Goal: Task Accomplishment & Management: Complete application form

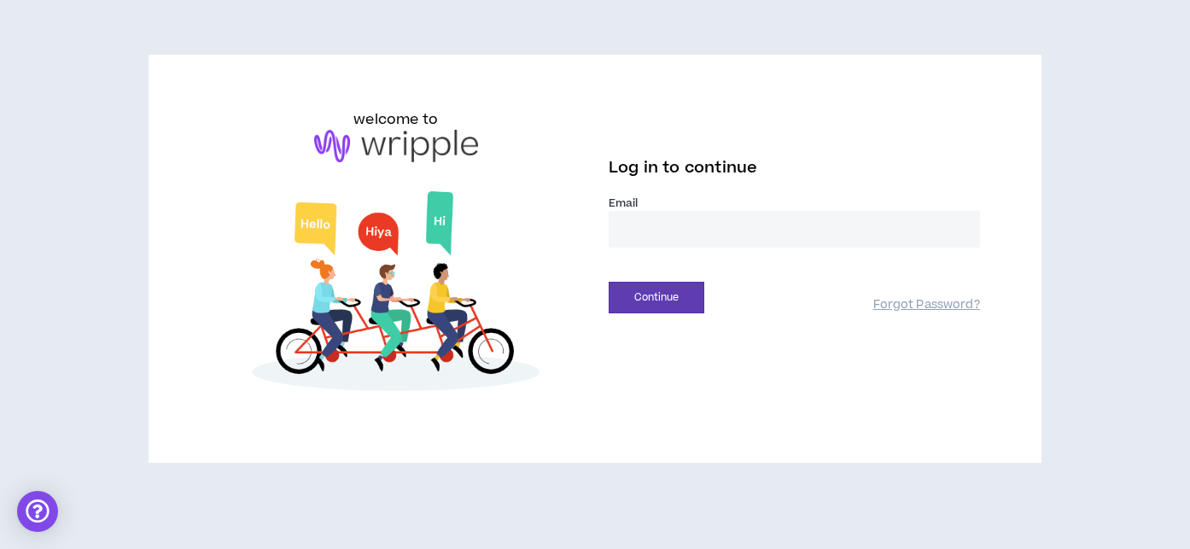
click at [736, 231] on input "email" at bounding box center [794, 229] width 371 height 37
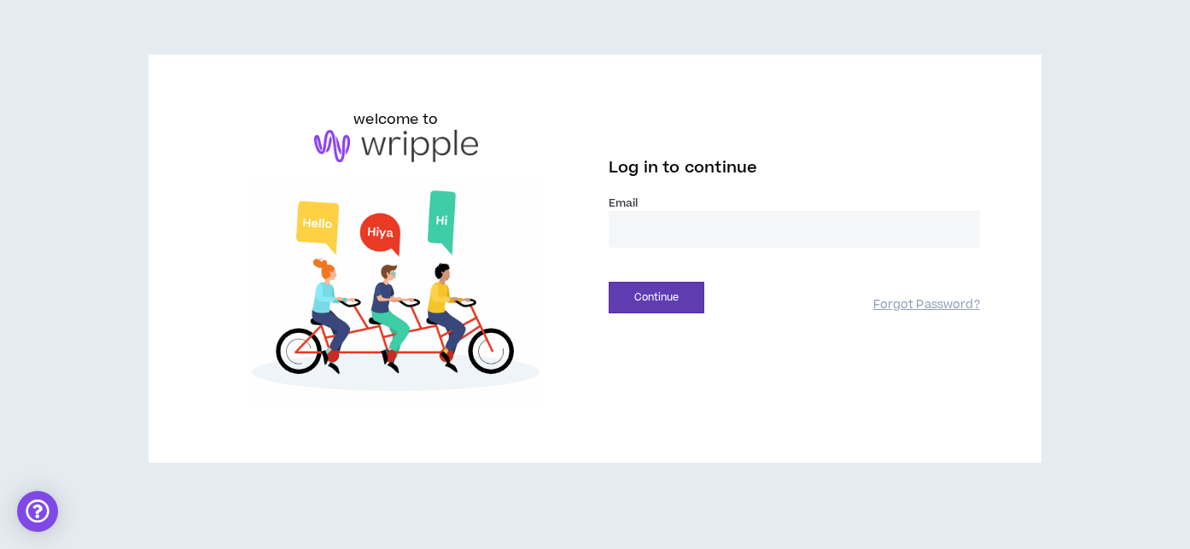
type input "**********"
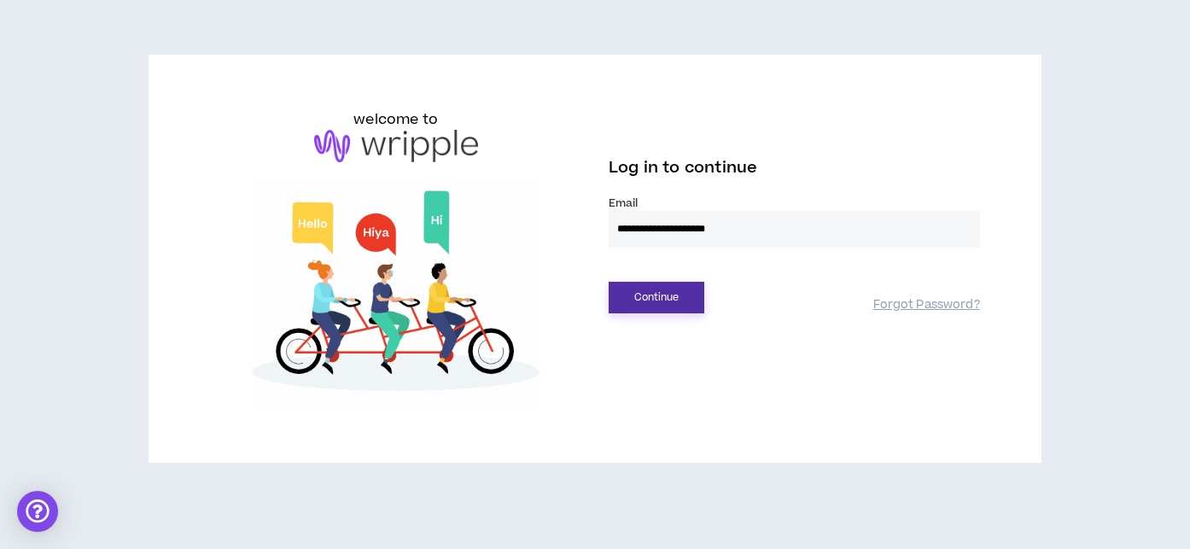
click at [659, 294] on button "Continue" at bounding box center [657, 298] width 96 height 32
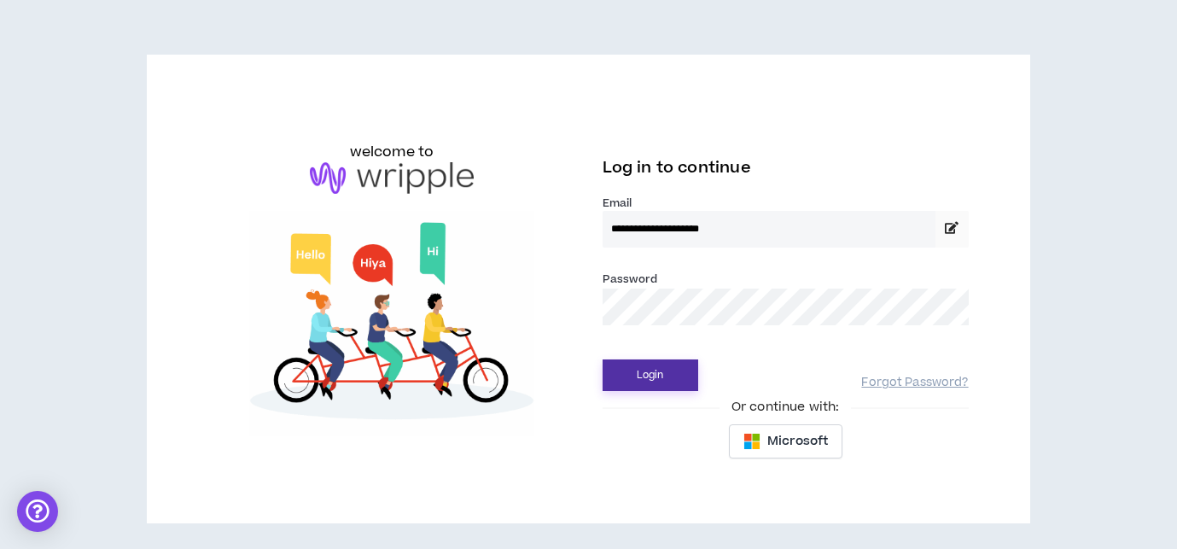
click at [645, 379] on button "Login" at bounding box center [651, 375] width 96 height 32
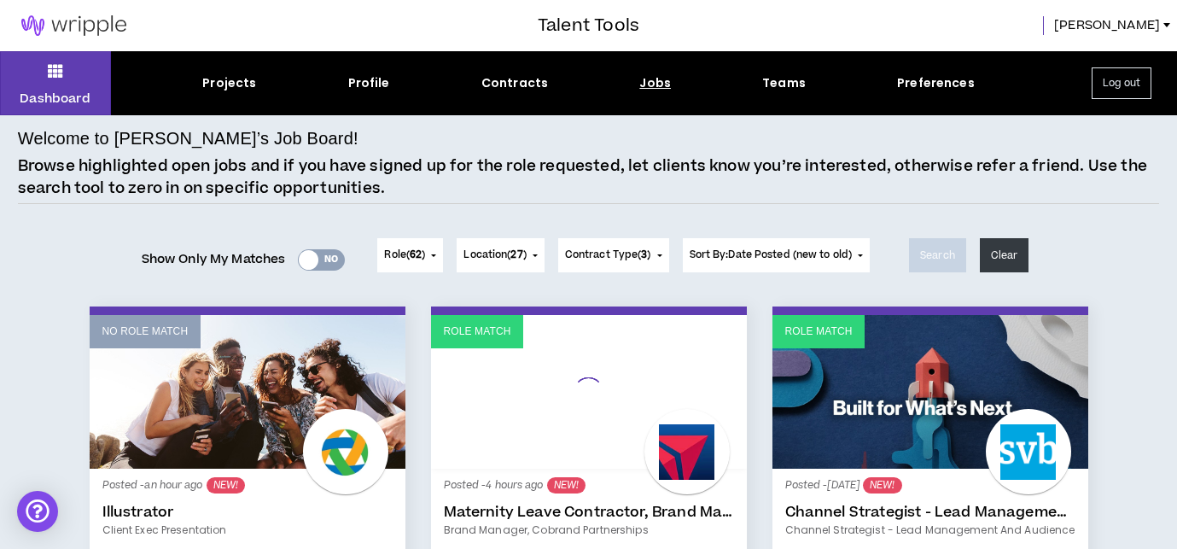
click at [309, 264] on div at bounding box center [309, 260] width 20 height 20
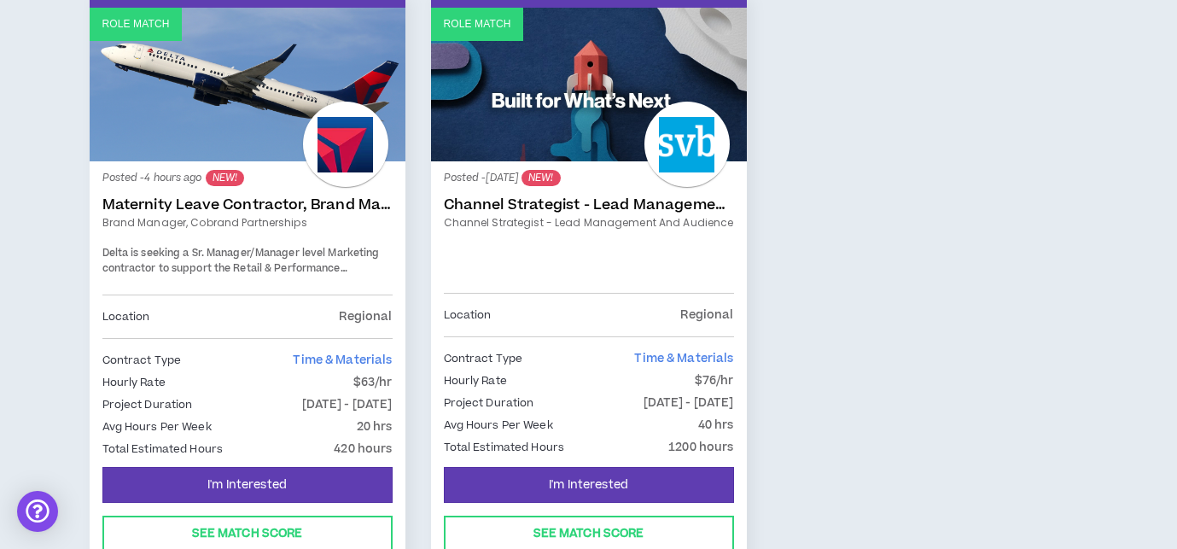
scroll to position [342, 0]
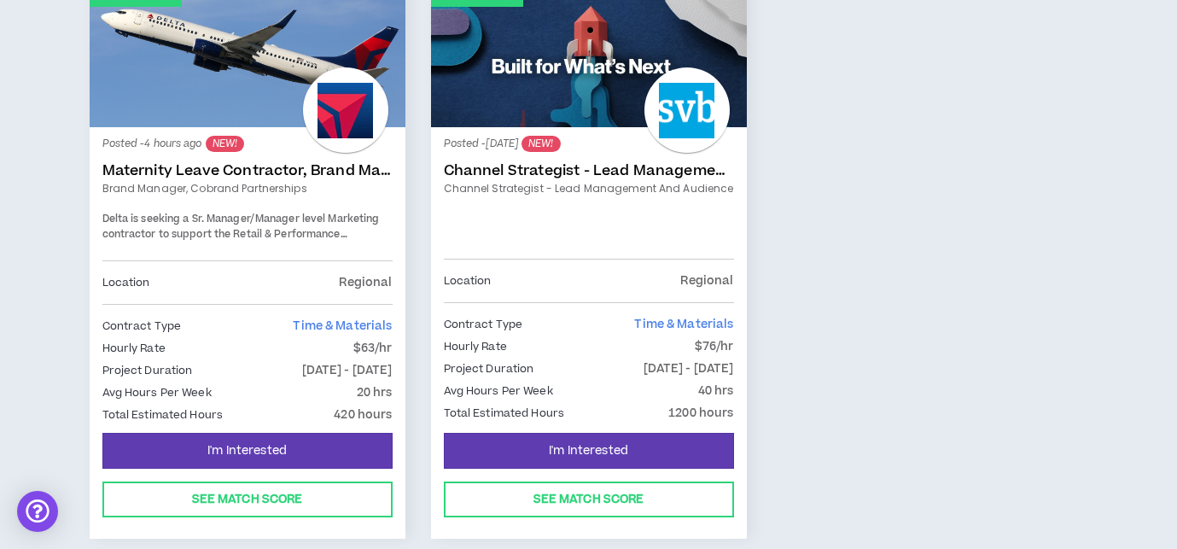
click at [261, 223] on span "Delta is seeking a Sr. Manager/Manager level Marketing contractor to support th…" at bounding box center [241, 242] width 278 height 60
click at [242, 110] on link "Role Match" at bounding box center [248, 51] width 316 height 154
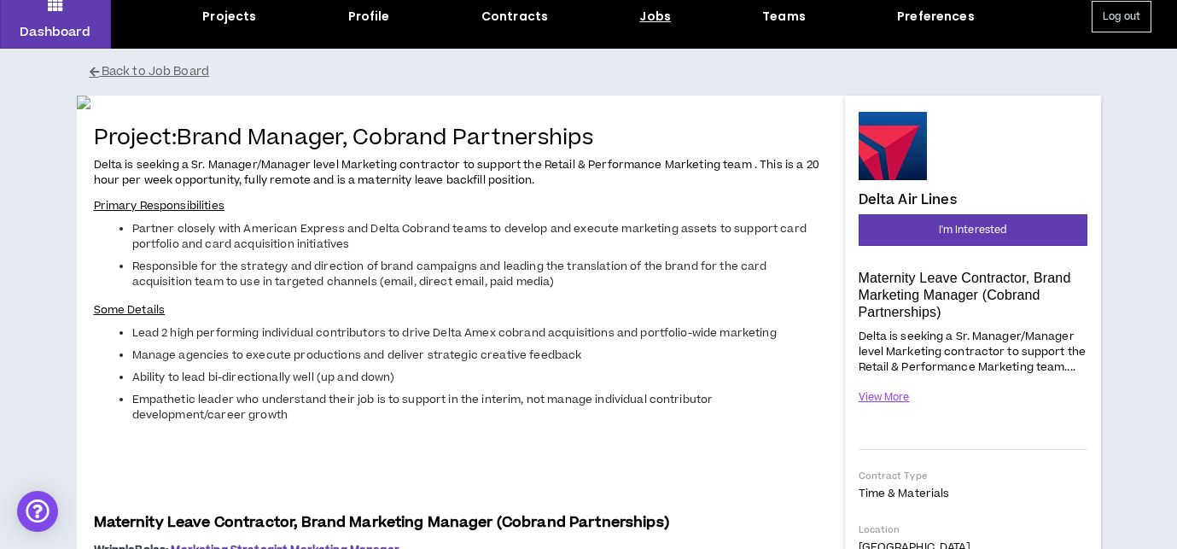
scroll to position [102, 0]
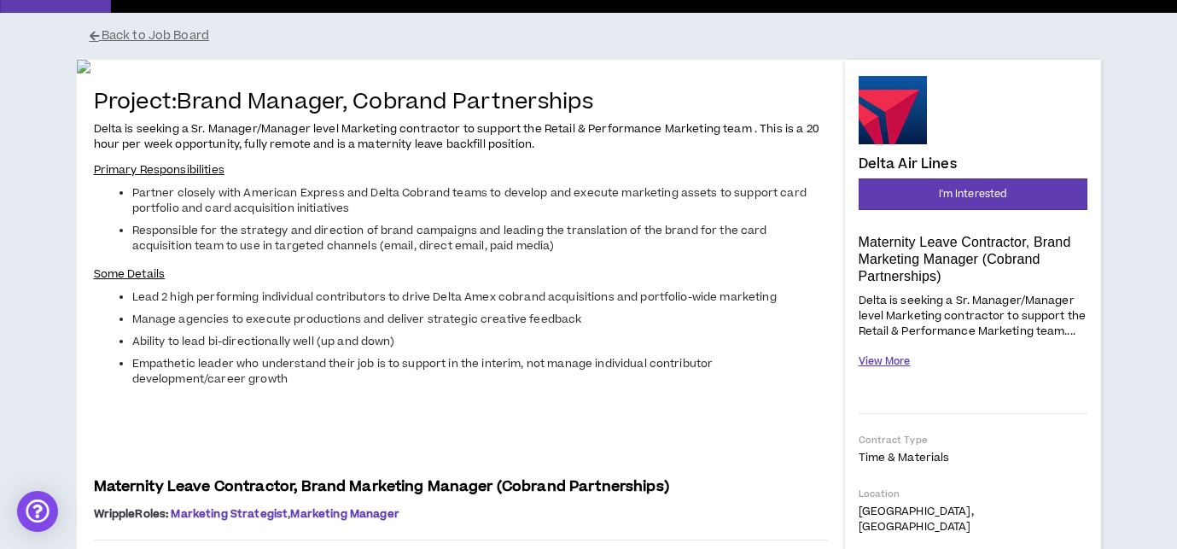
click at [871, 360] on button "View More" at bounding box center [885, 362] width 52 height 30
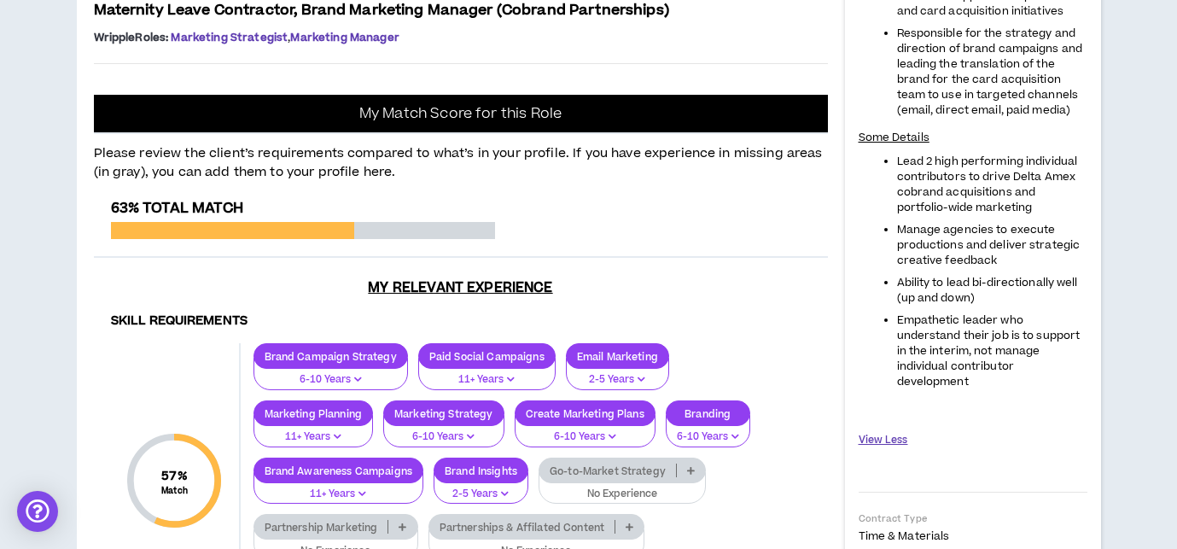
scroll to position [581, 0]
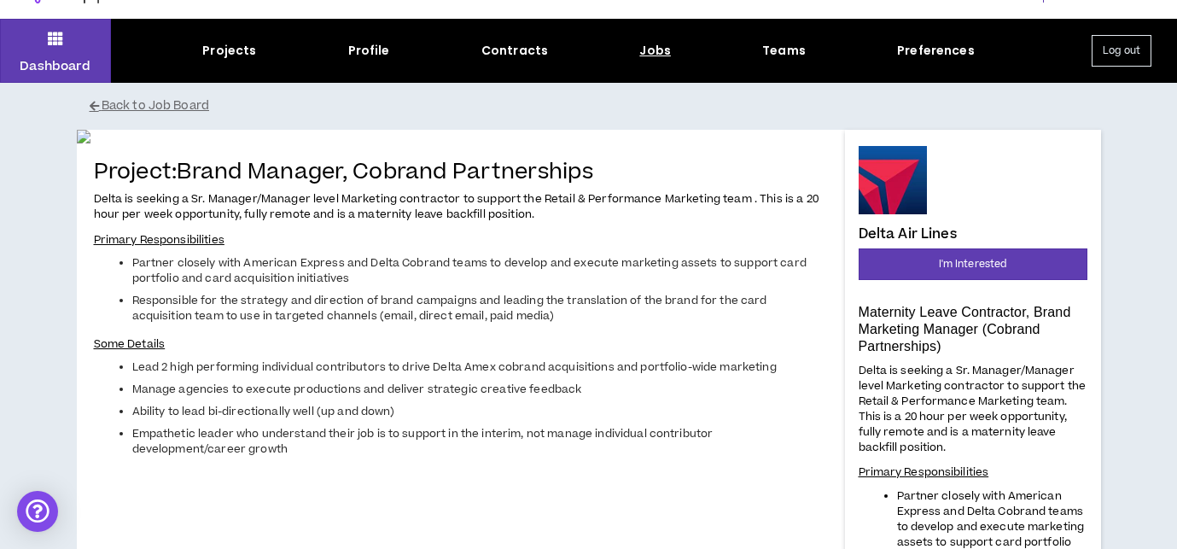
scroll to position [0, 0]
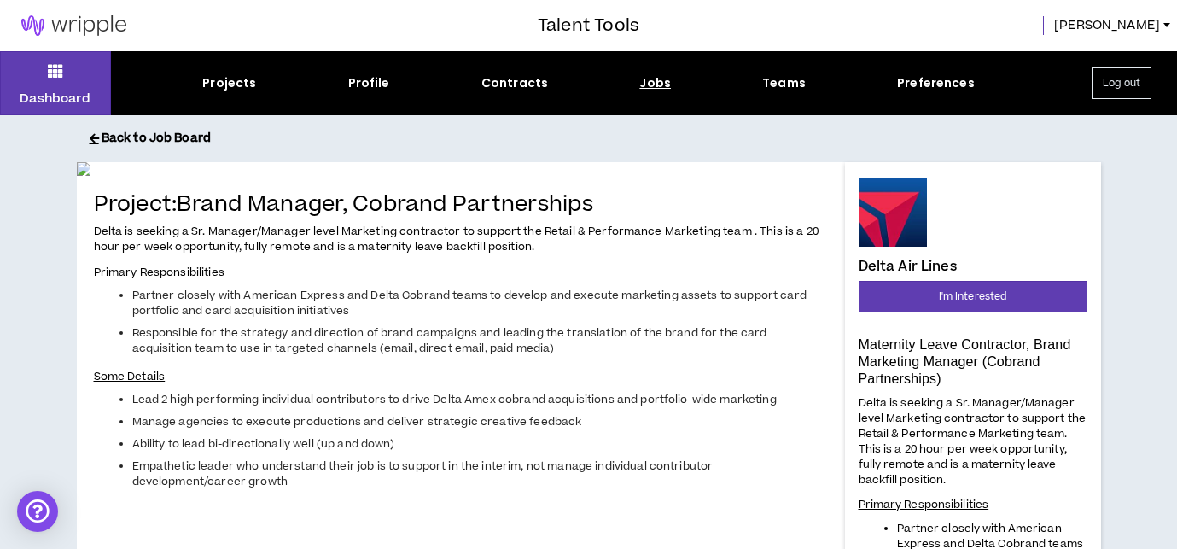
click at [149, 143] on button "Back to Job Board" at bounding box center [602, 139] width 1025 height 30
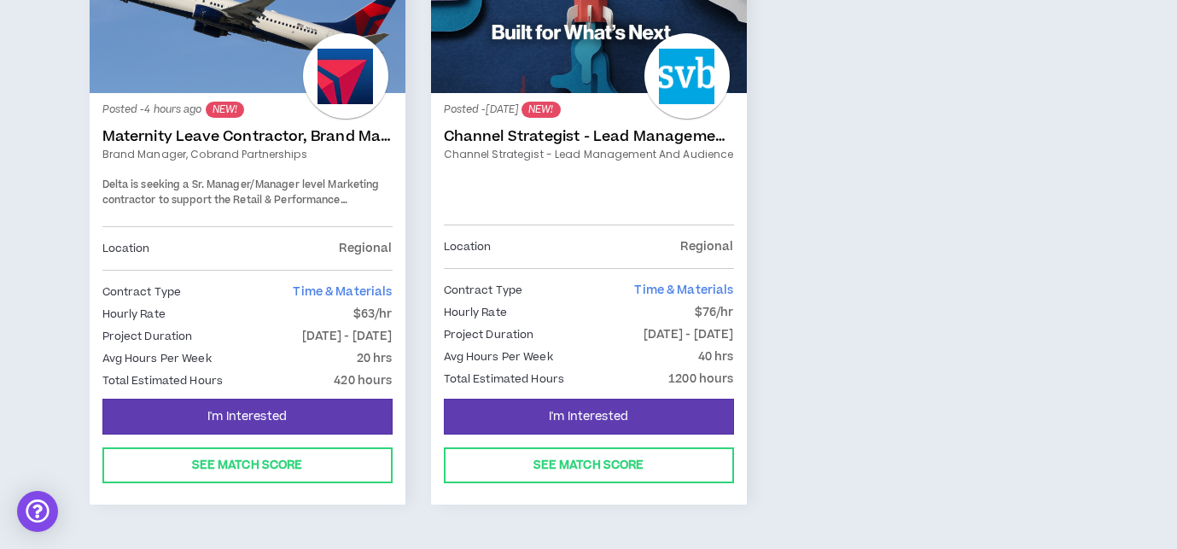
scroll to position [410, 0]
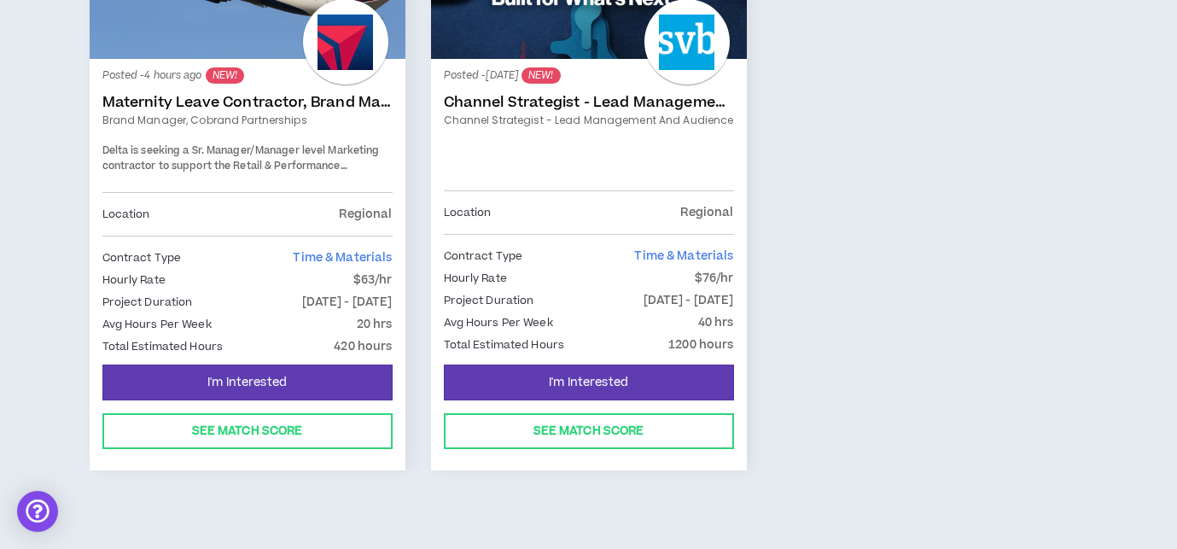
click at [595, 108] on link "Channel Strategist - Lead Management and Audience" at bounding box center [589, 102] width 290 height 17
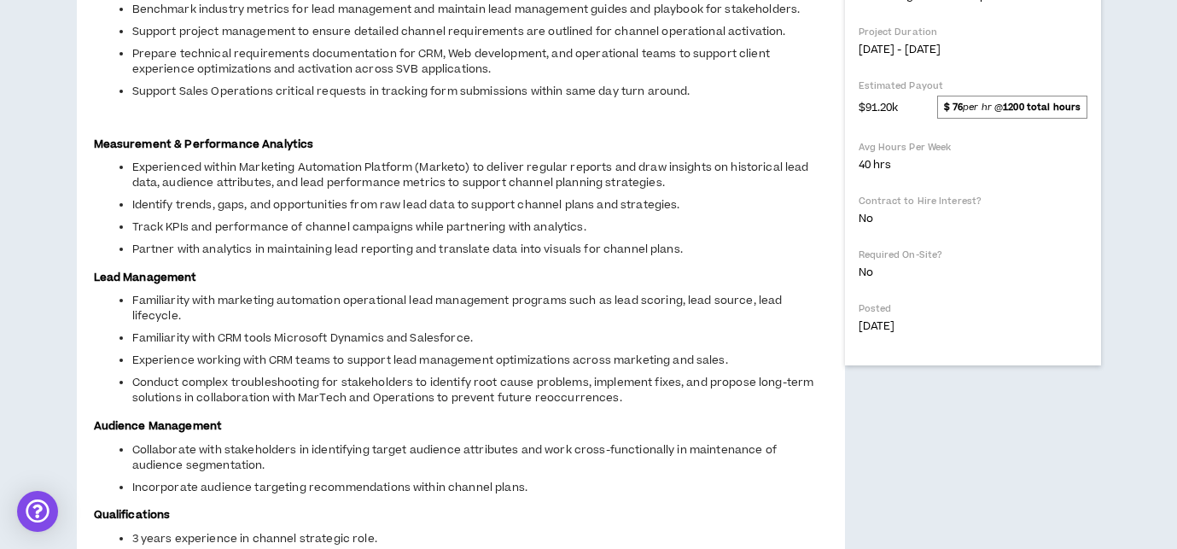
scroll to position [649, 0]
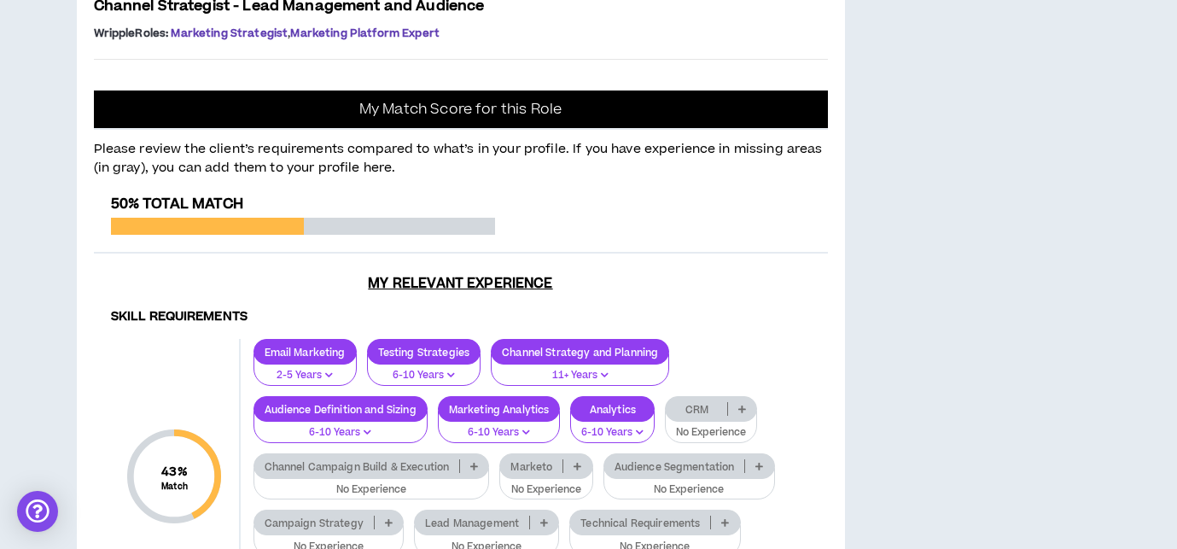
scroll to position [0, 0]
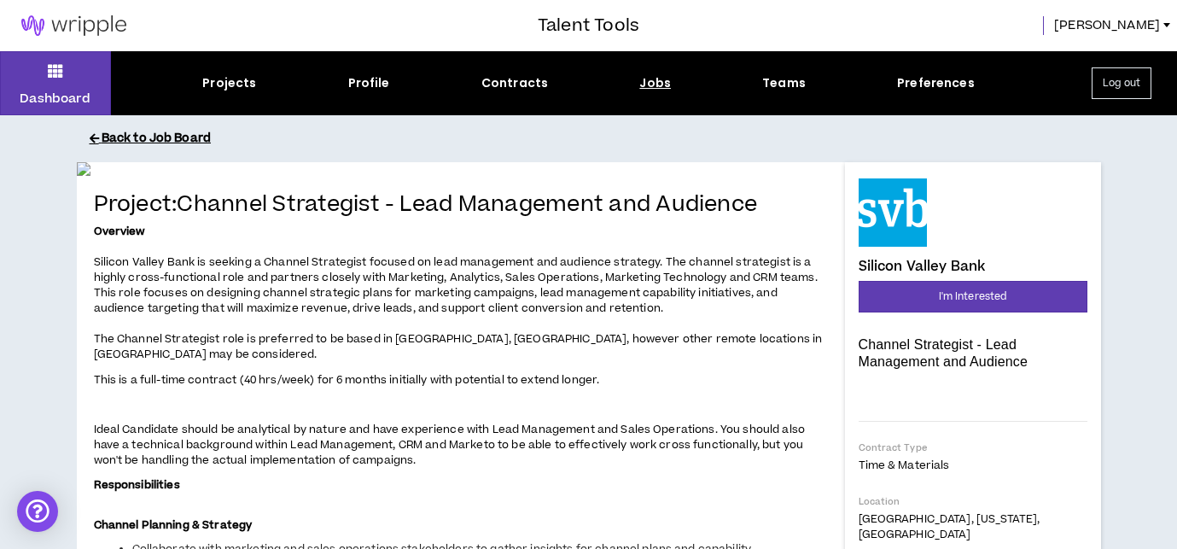
click at [134, 132] on button "Back to Job Board" at bounding box center [602, 139] width 1025 height 30
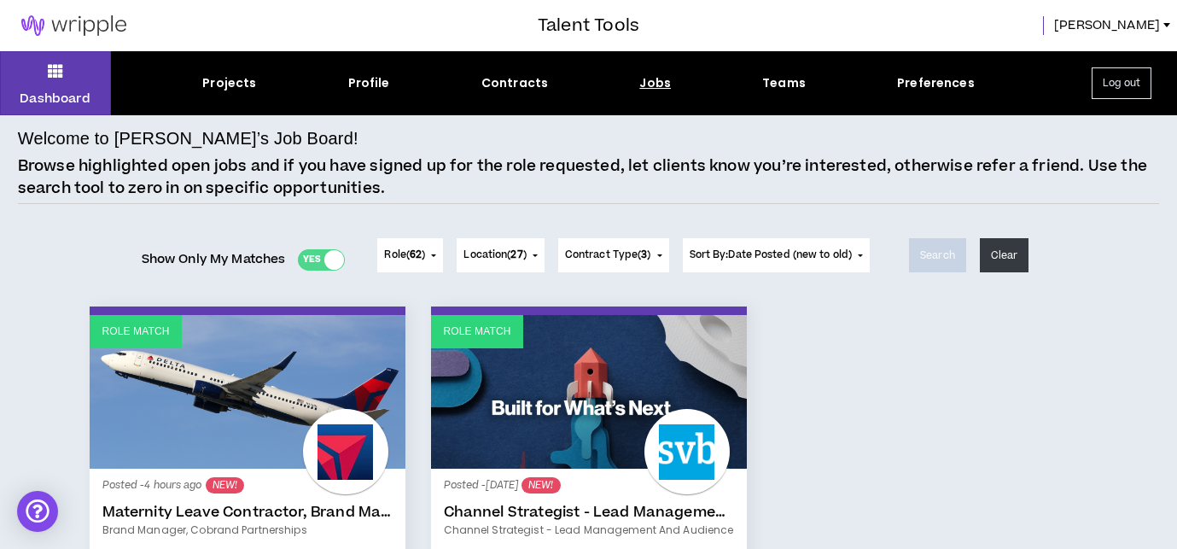
click at [211, 396] on link "Role Match" at bounding box center [248, 392] width 316 height 154
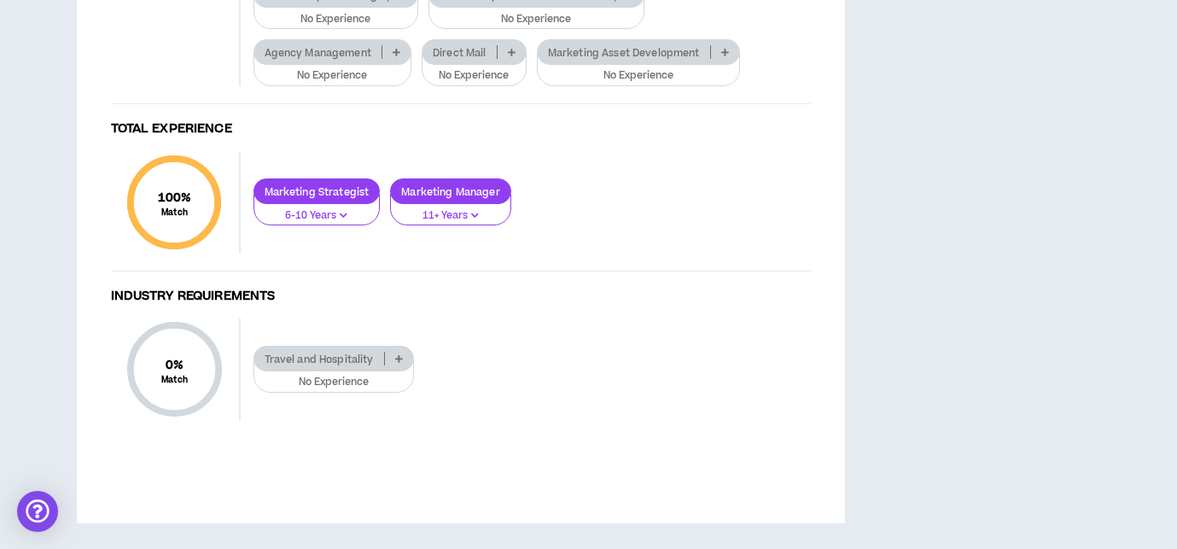
scroll to position [1434, 0]
click at [371, 59] on p "Agency Management" at bounding box center [317, 52] width 127 height 13
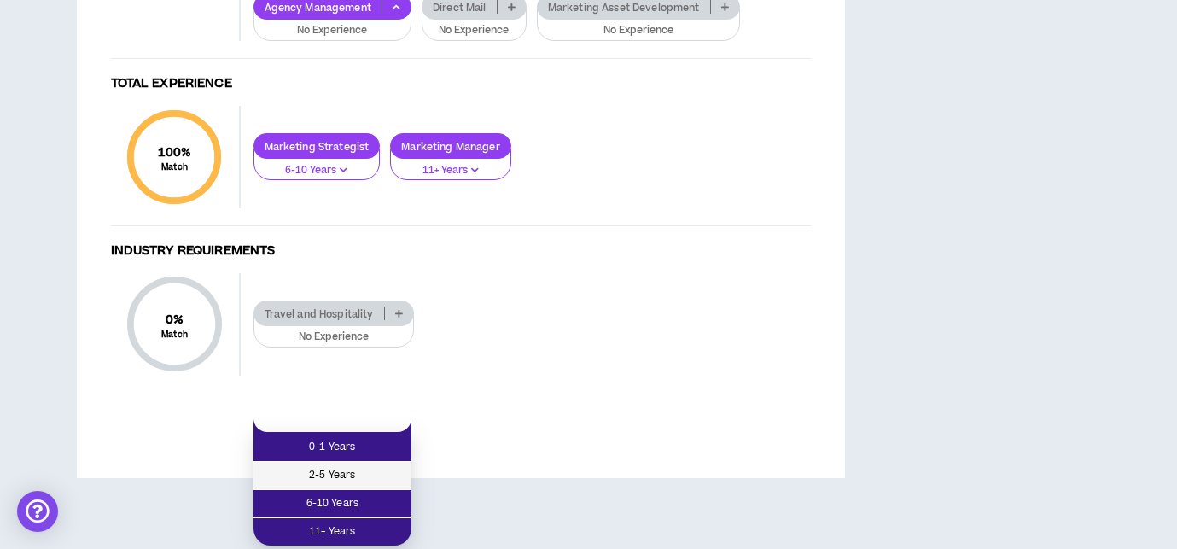
click at [352, 466] on span "2-5 Years" at bounding box center [332, 475] width 137 height 19
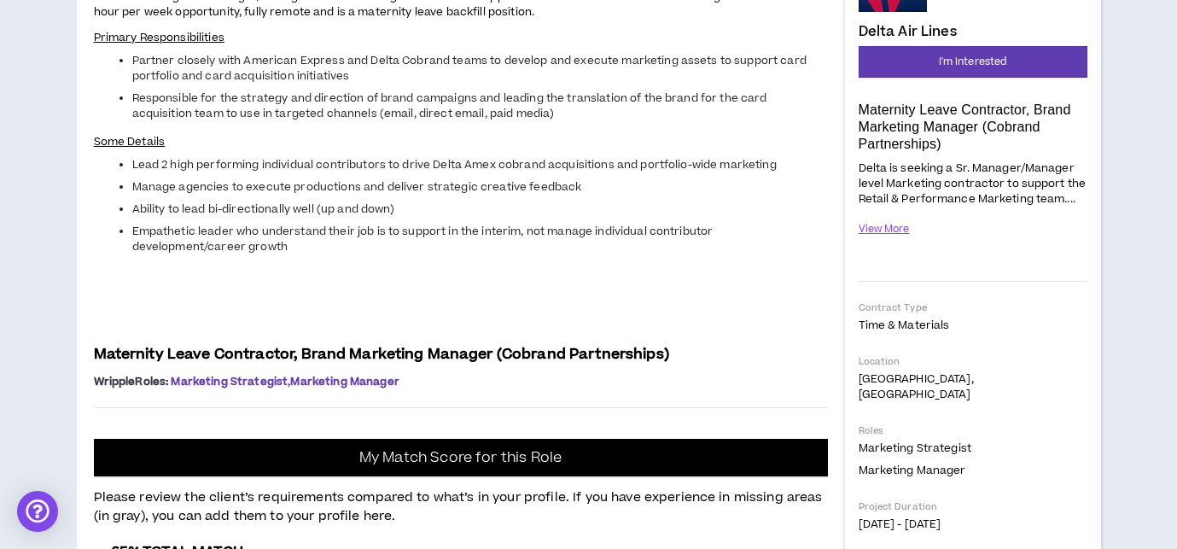
scroll to position [239, 0]
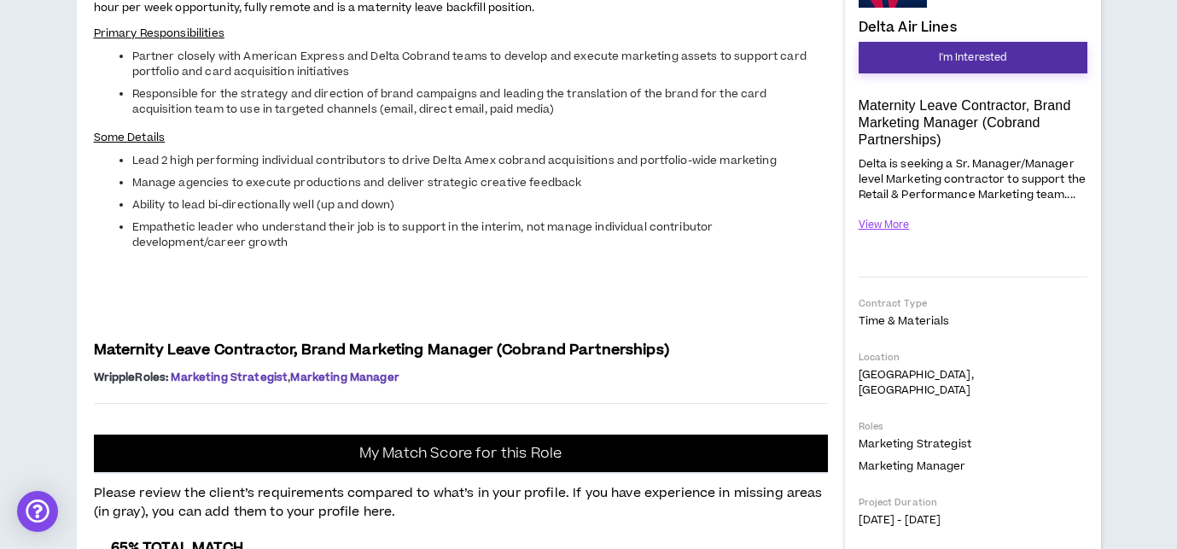
click at [1010, 61] on button "I'm Interested" at bounding box center [973, 58] width 229 height 32
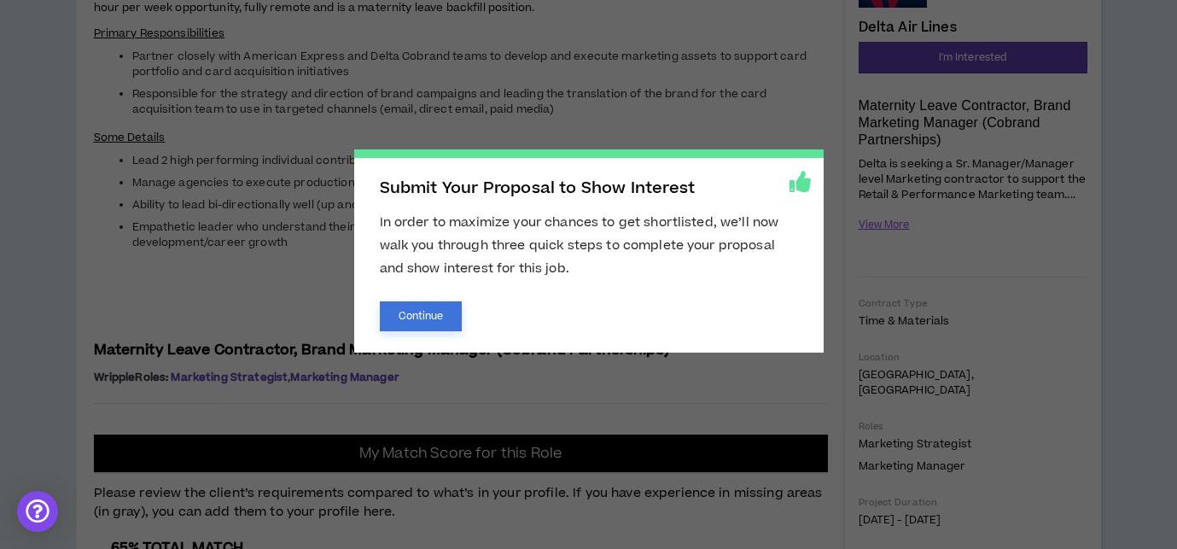
click at [423, 315] on button "Continue" at bounding box center [421, 316] width 83 height 30
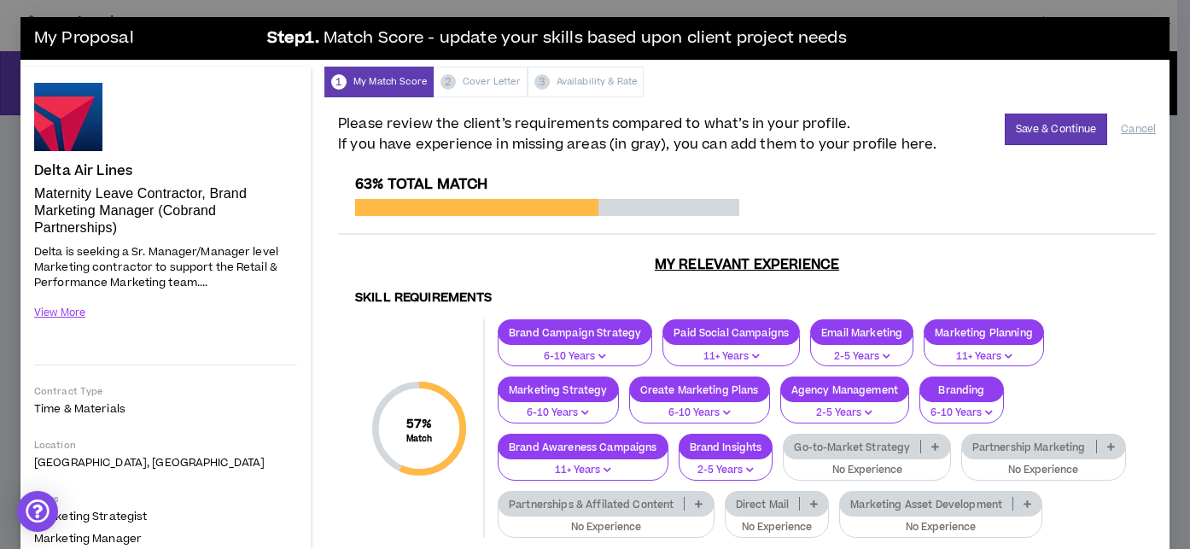
click at [1088, 260] on h3 "My Relevant Experience" at bounding box center [747, 264] width 818 height 17
click at [1042, 125] on button "Save & Continue" at bounding box center [1056, 130] width 103 height 32
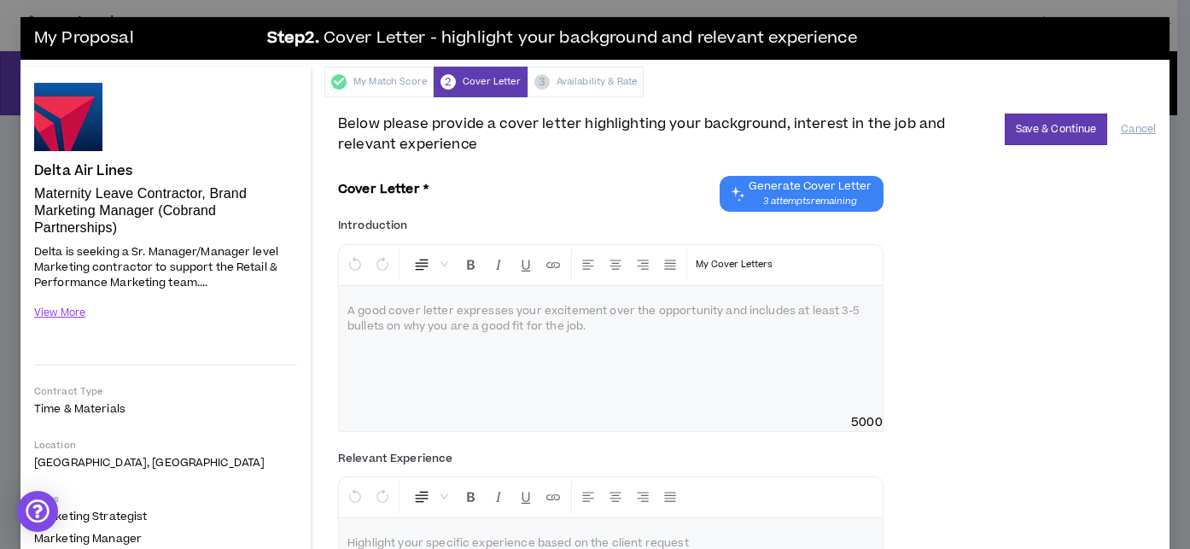
click at [801, 191] on span "Generate Cover Letter" at bounding box center [810, 186] width 123 height 14
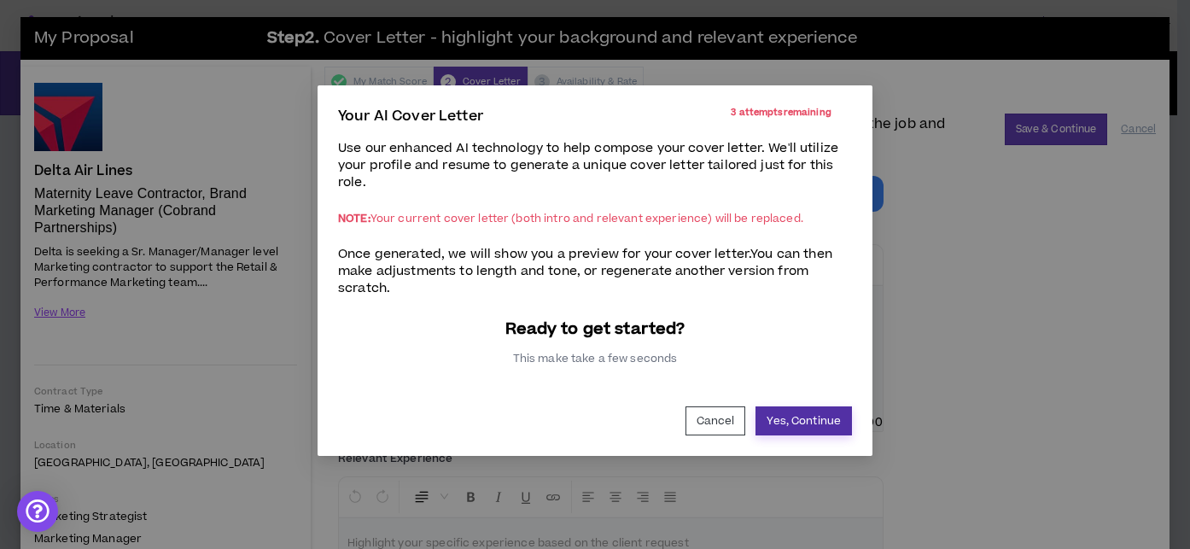
click at [789, 425] on button "Yes, Continue" at bounding box center [804, 420] width 96 height 29
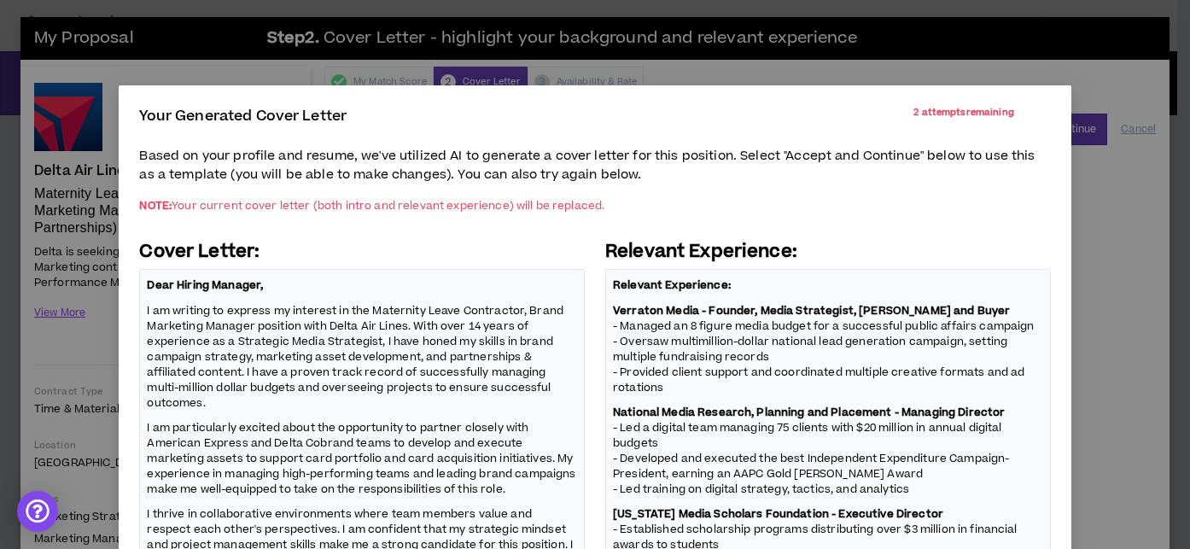
click at [359, 364] on p "I am writing to express my interest in the Maternity Leave Contractor, Brand Ma…" at bounding box center [362, 356] width 430 height 110
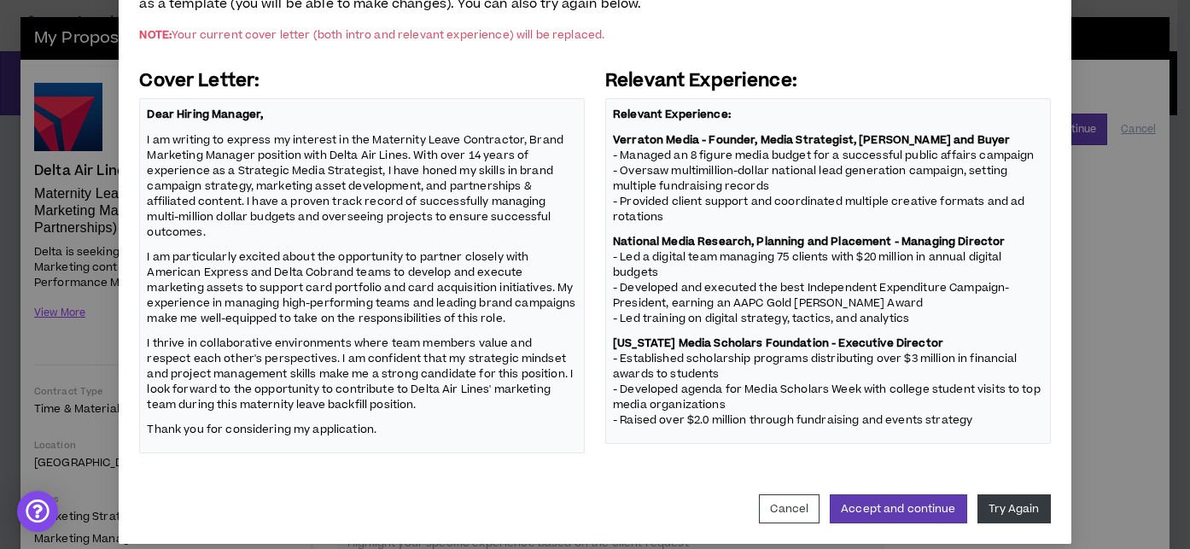
scroll to position [185, 0]
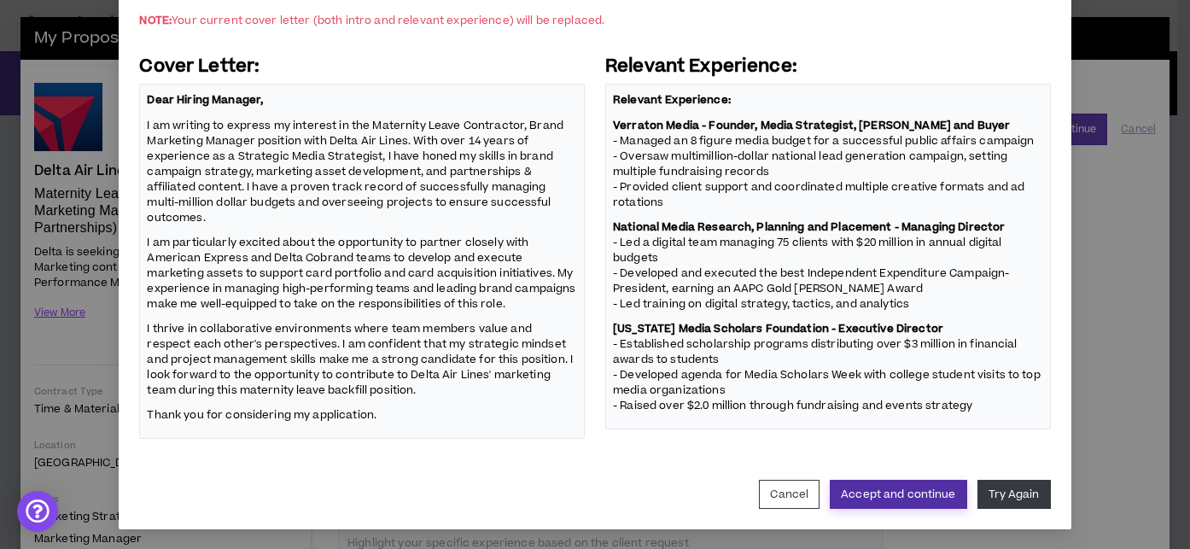
click at [894, 493] on button "Accept and continue" at bounding box center [898, 494] width 137 height 29
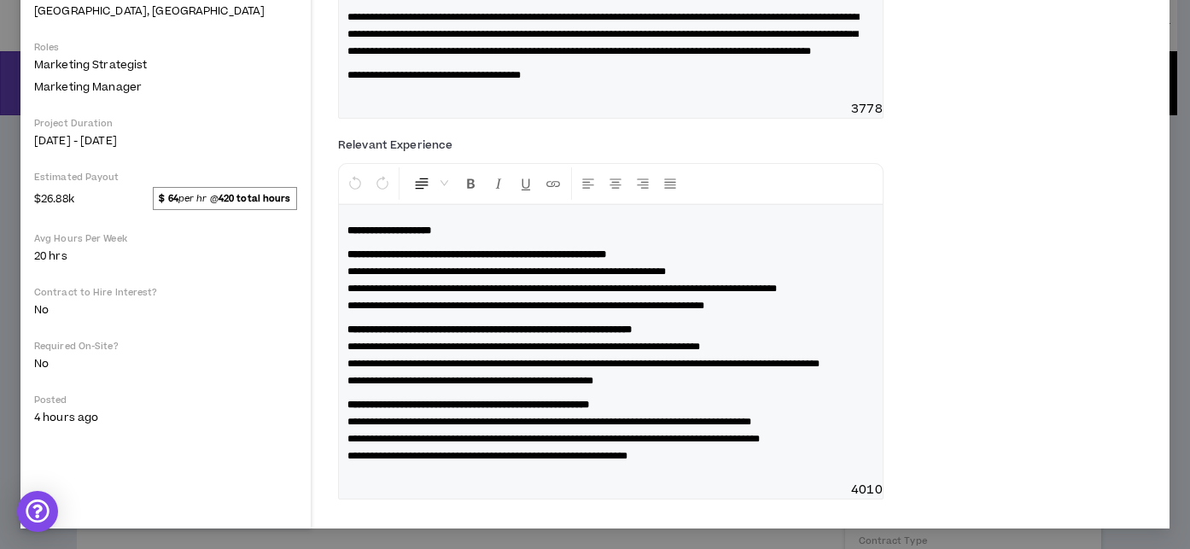
scroll to position [100, 0]
click at [931, 405] on div "**********" at bounding box center [747, 321] width 818 height 381
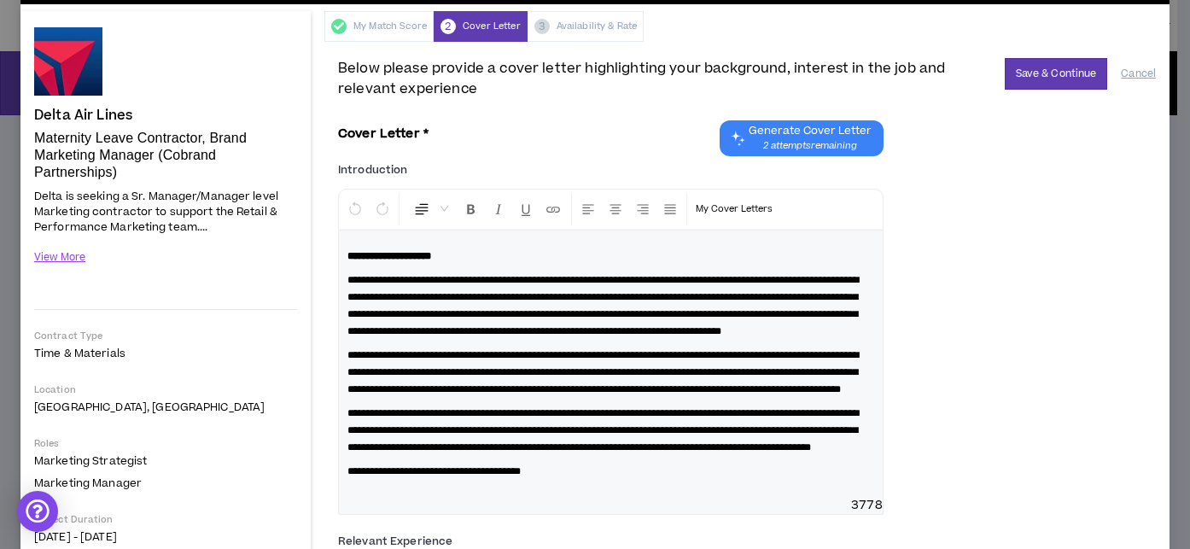
scroll to position [0, 0]
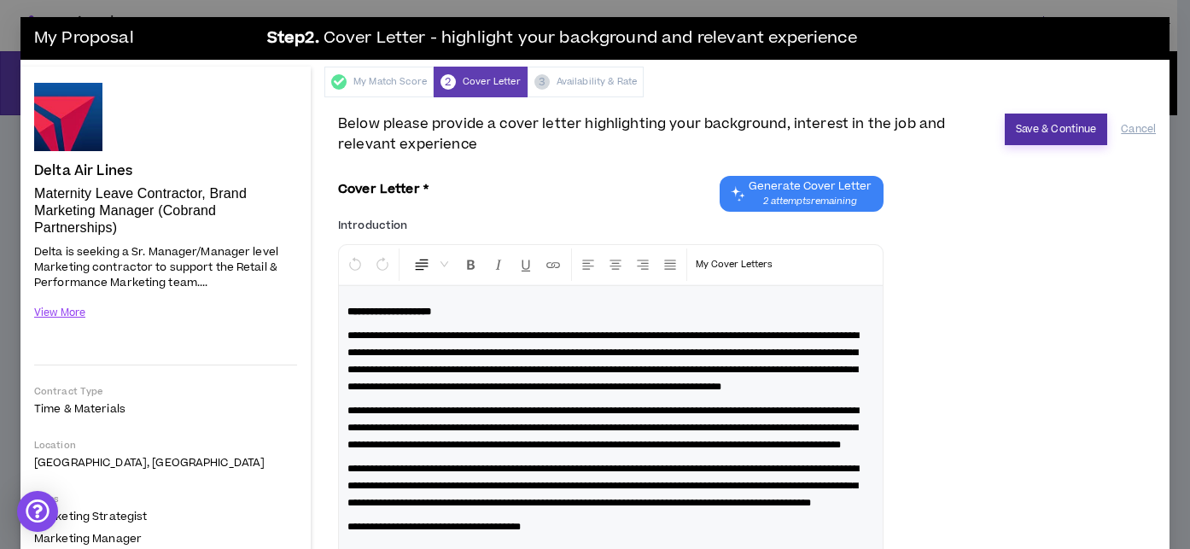
click at [1048, 127] on button "Save & Continue" at bounding box center [1056, 130] width 103 height 32
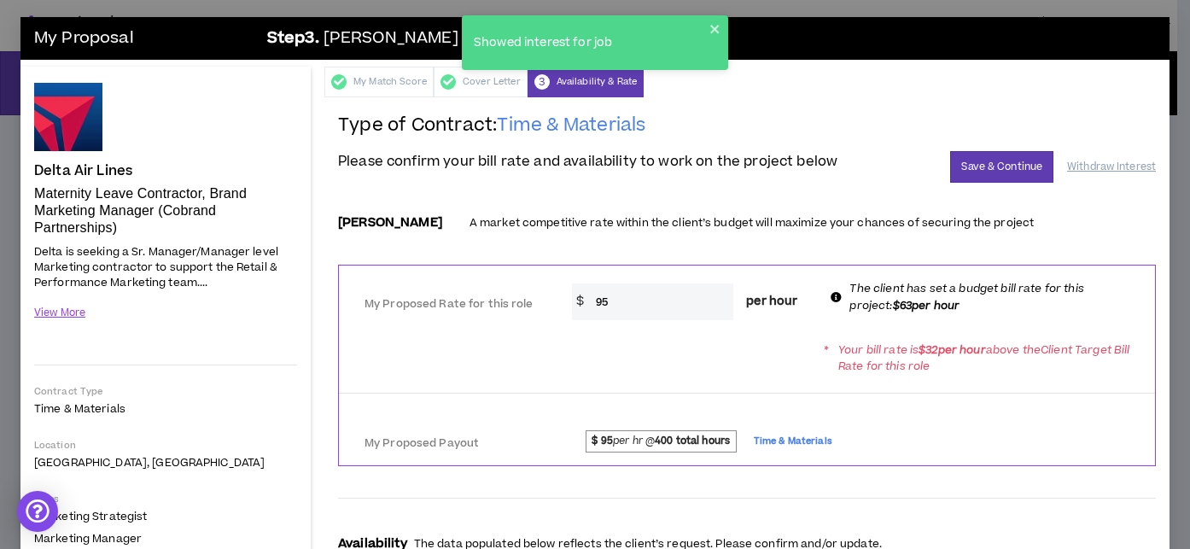
click at [628, 301] on input "95" at bounding box center [660, 301] width 147 height 37
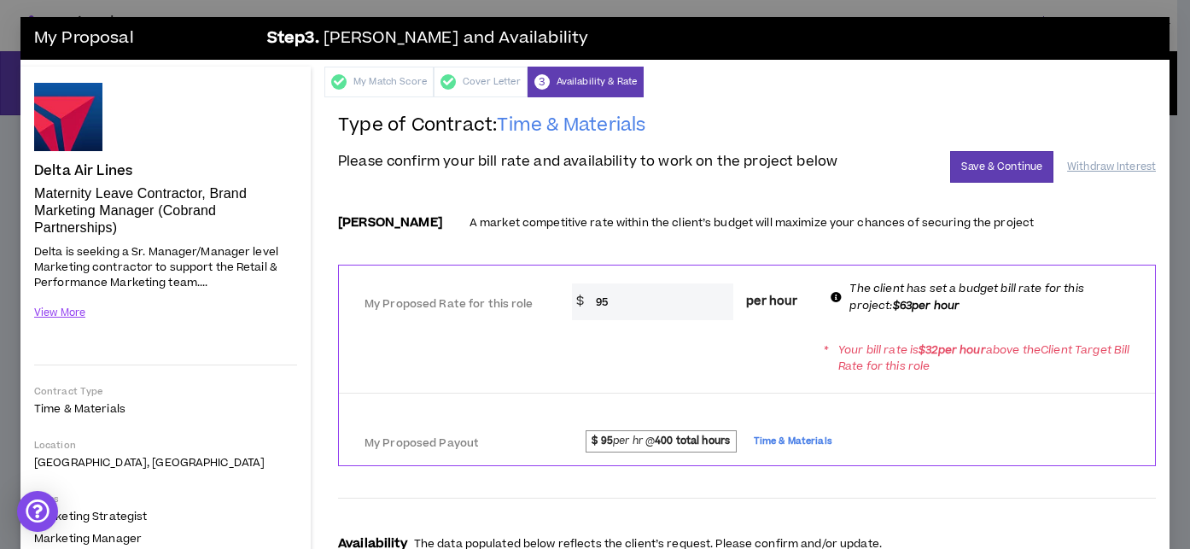
type input "9"
click at [653, 369] on div "* Your bill rate is $ 32 per hour above the Client Target Bill Rate for this ro…" at bounding box center [747, 358] width 816 height 48
click at [609, 301] on input "64" at bounding box center [660, 301] width 147 height 37
type input "63"
click at [680, 398] on div at bounding box center [747, 393] width 816 height 15
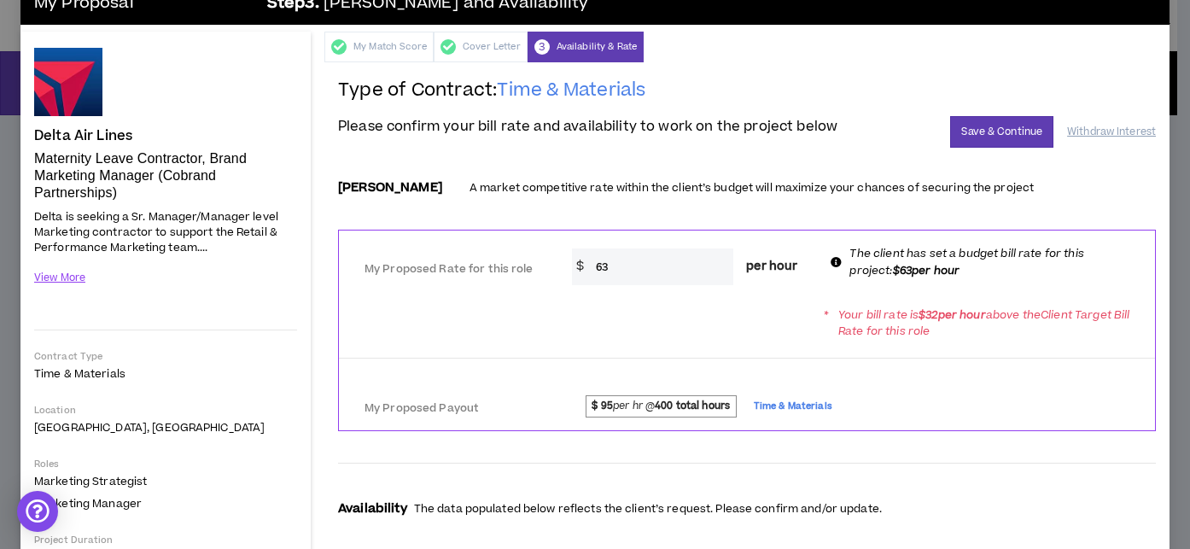
scroll to position [36, 0]
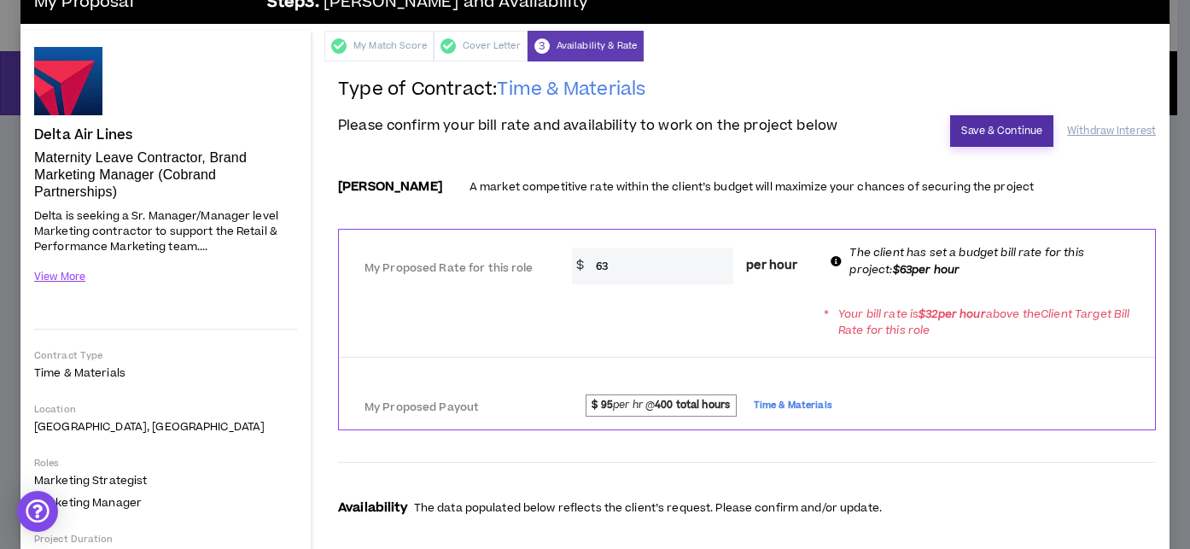
click at [972, 129] on button "Save & Continue" at bounding box center [1001, 131] width 103 height 32
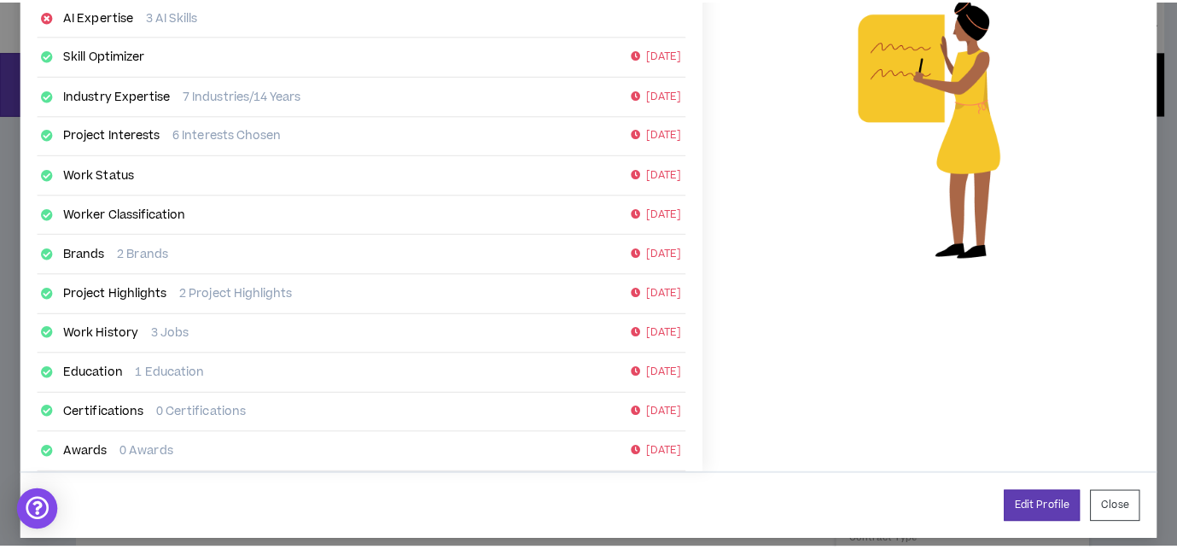
scroll to position [349, 0]
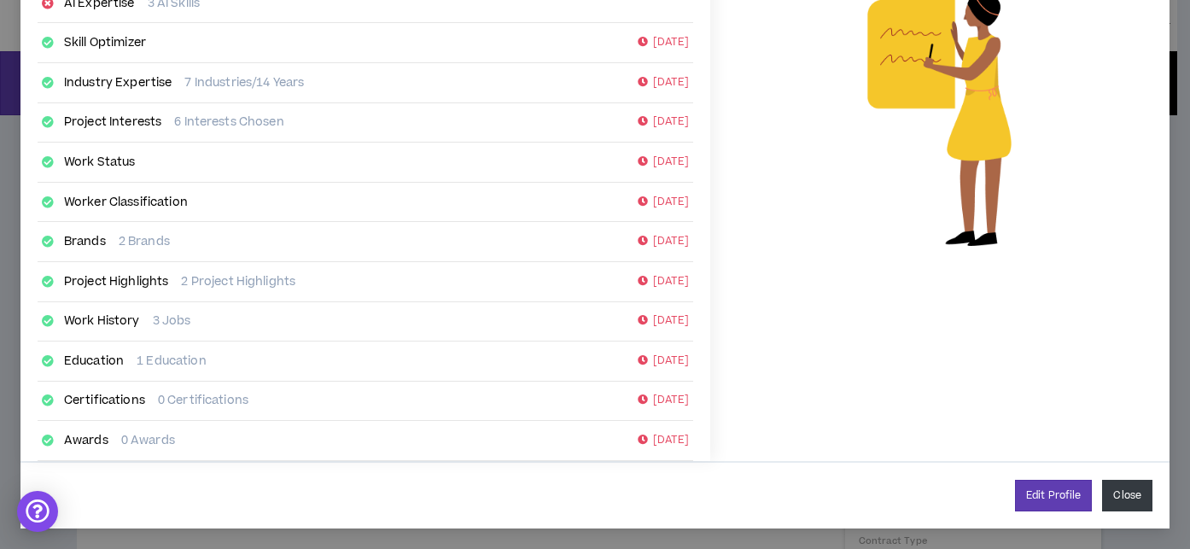
click at [1125, 488] on button "Close" at bounding box center [1127, 496] width 50 height 32
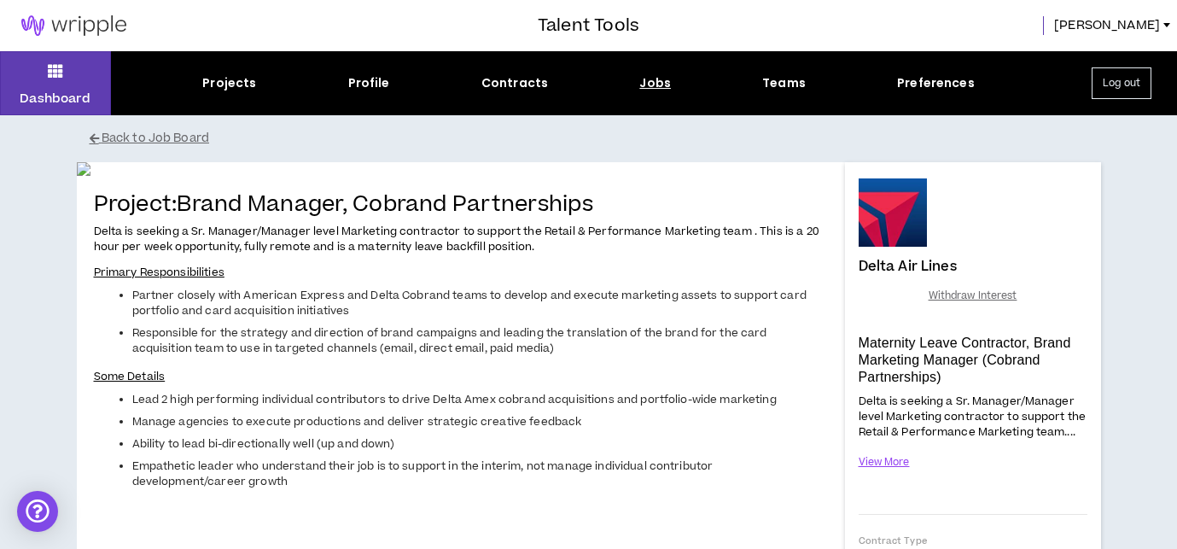
click at [133, 135] on button "Back to Job Board" at bounding box center [602, 139] width 1025 height 30
click at [137, 140] on button "Back to Job Board" at bounding box center [602, 139] width 1025 height 30
